Goal: Information Seeking & Learning: Learn about a topic

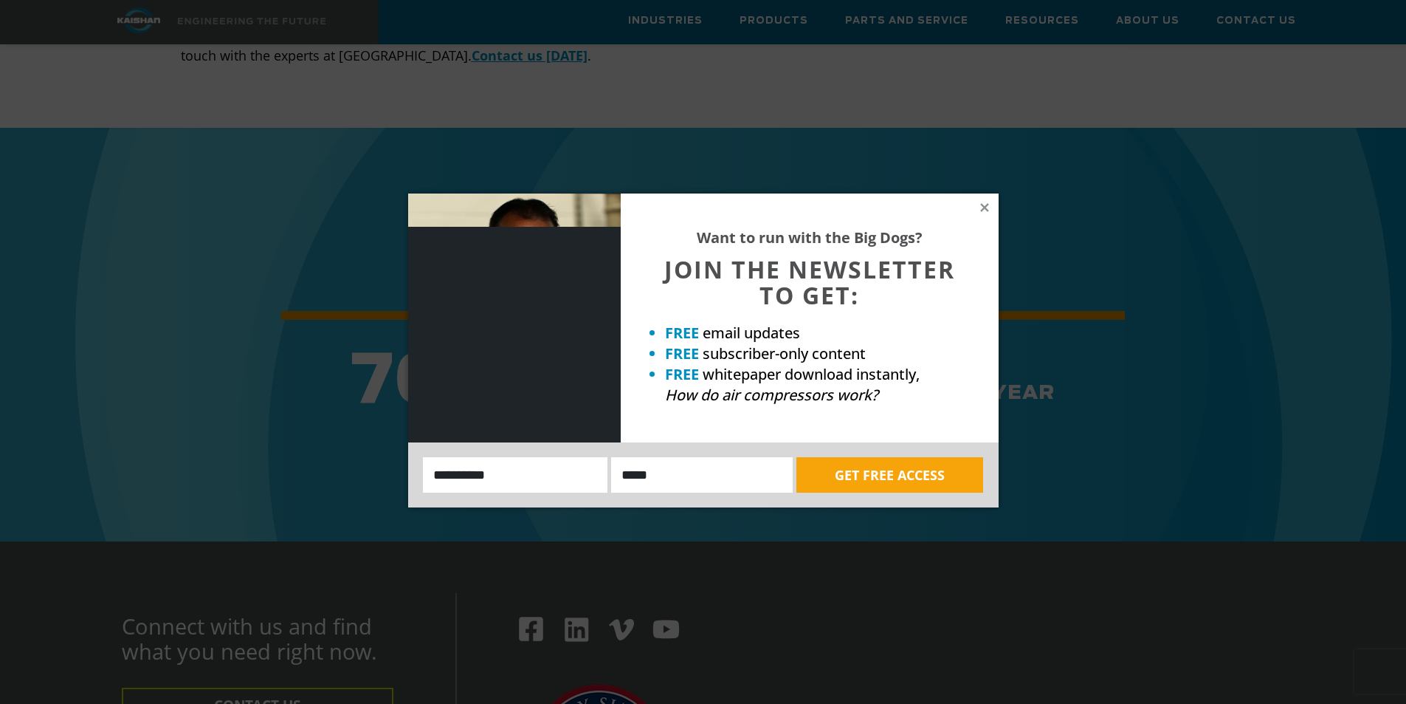
scroll to position [5611, 0]
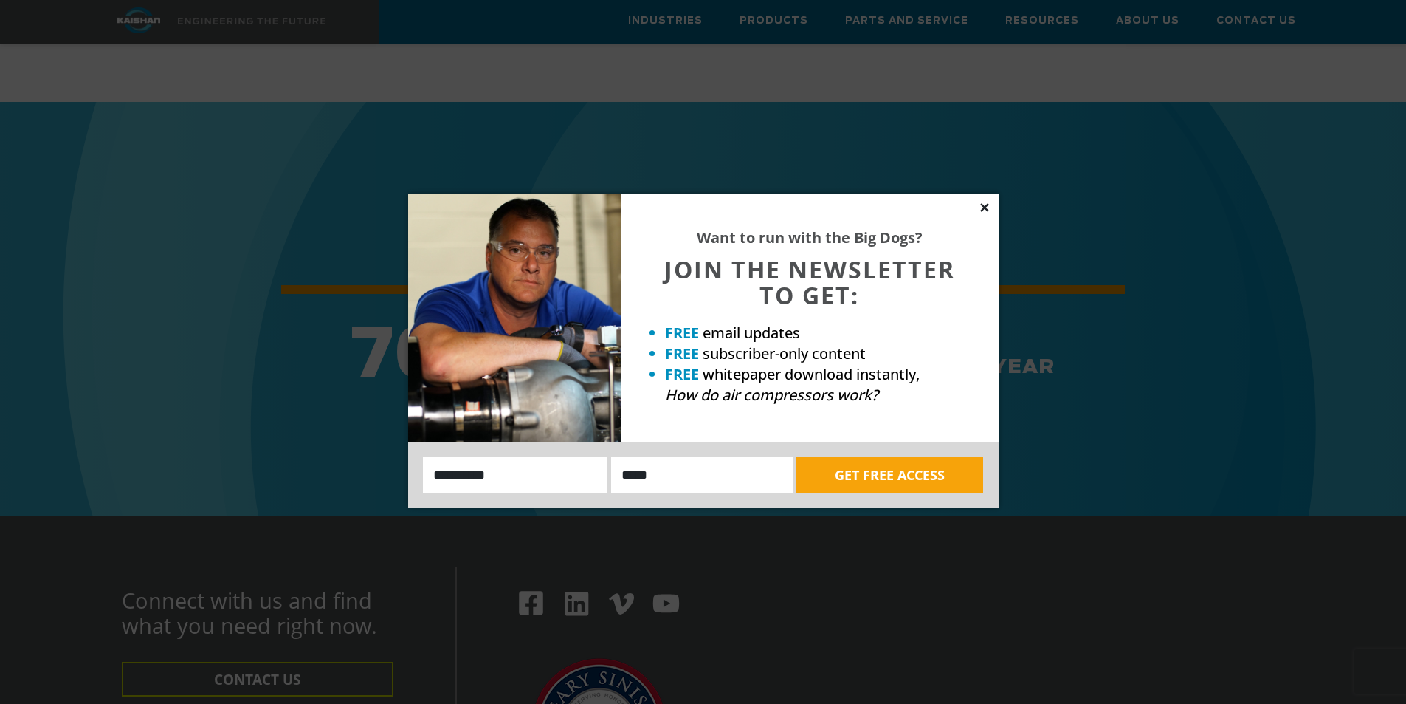
click at [983, 207] on icon at bounding box center [984, 207] width 8 height 8
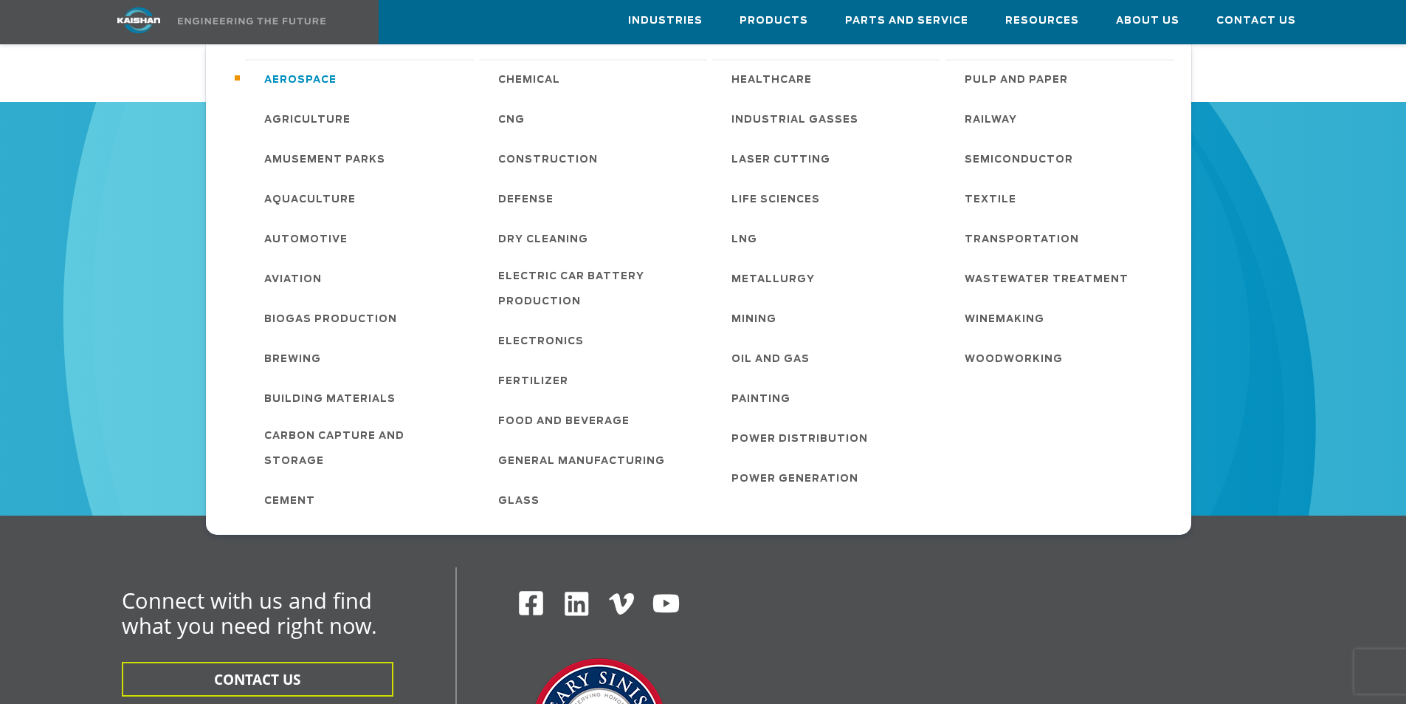
click at [309, 75] on span "Aerospace" at bounding box center [300, 80] width 72 height 25
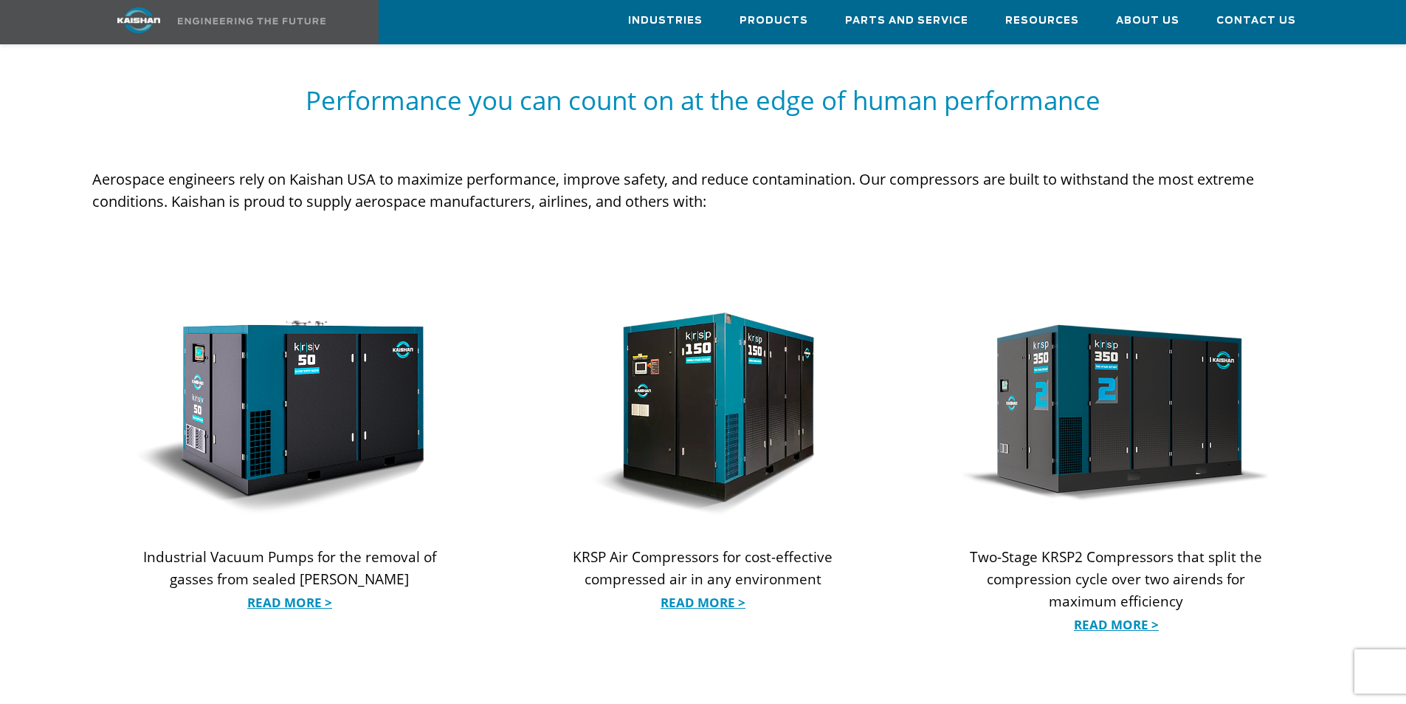
scroll to position [886, 0]
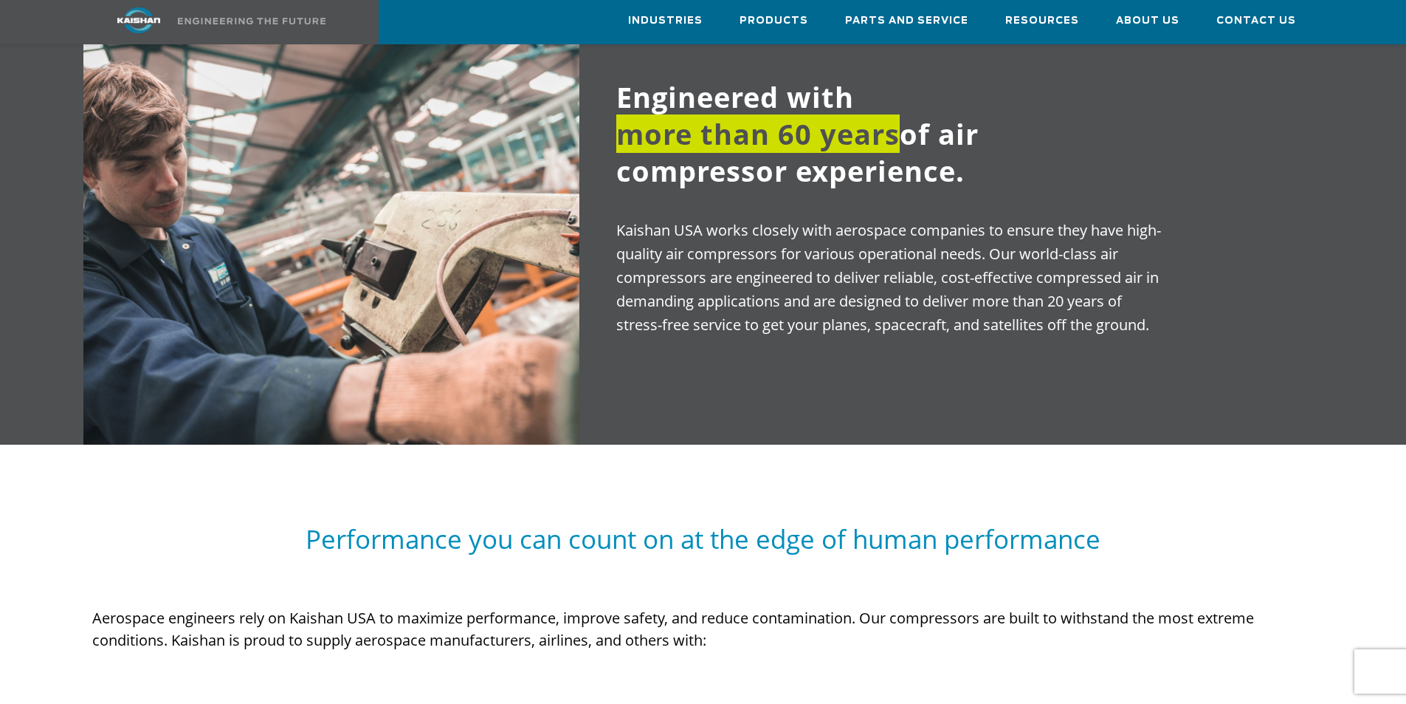
click at [142, 15] on img at bounding box center [138, 20] width 111 height 26
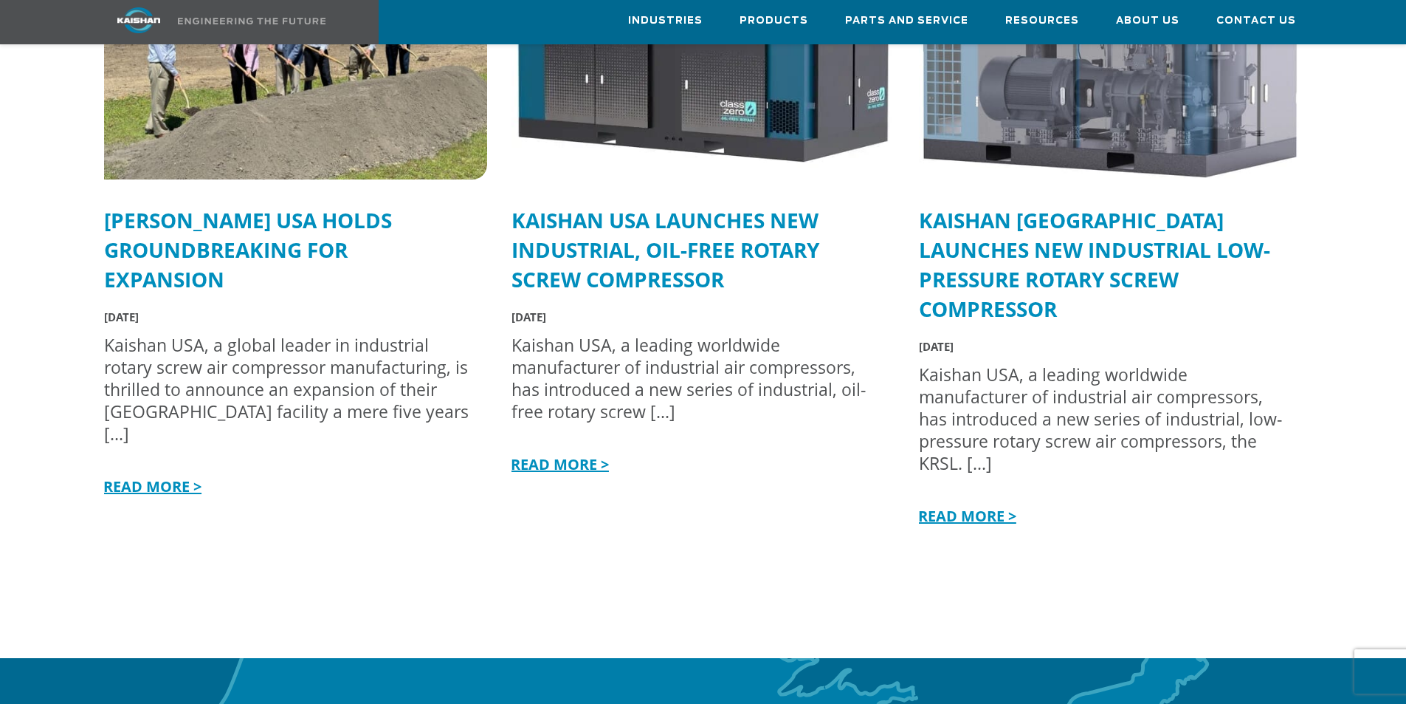
scroll to position [3839, 0]
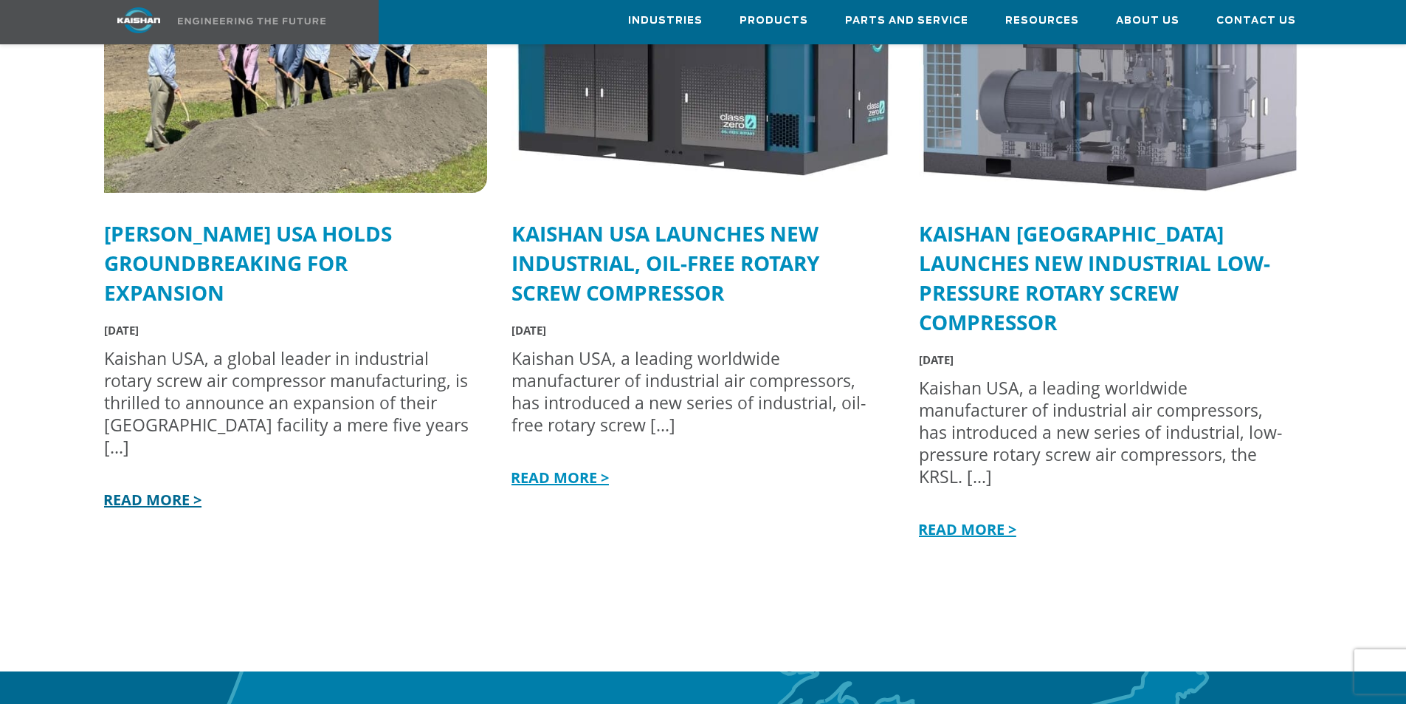
click at [157, 489] on link "READ MORE >" at bounding box center [150, 499] width 101 height 20
